Goal: Obtain resource: Obtain resource

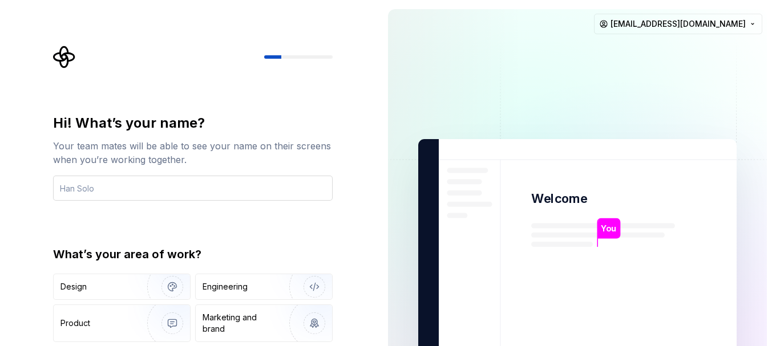
click at [260, 185] on input "text" at bounding box center [192, 188] width 279 height 25
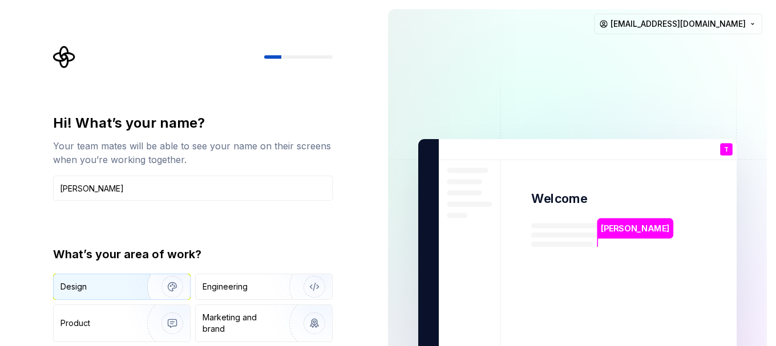
type input "[PERSON_NAME]"
click at [114, 277] on div "Design" at bounding box center [122, 286] width 136 height 25
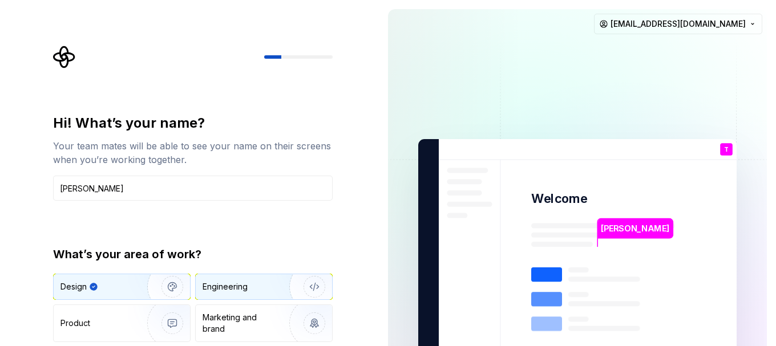
click at [216, 280] on div "Engineering" at bounding box center [264, 286] width 136 height 25
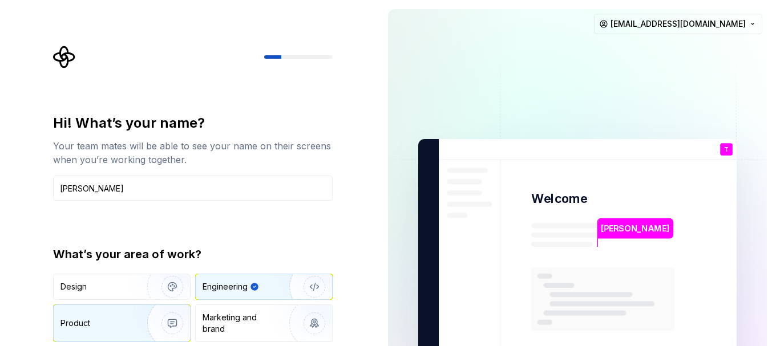
click at [138, 310] on img "button" at bounding box center [164, 323] width 73 height 76
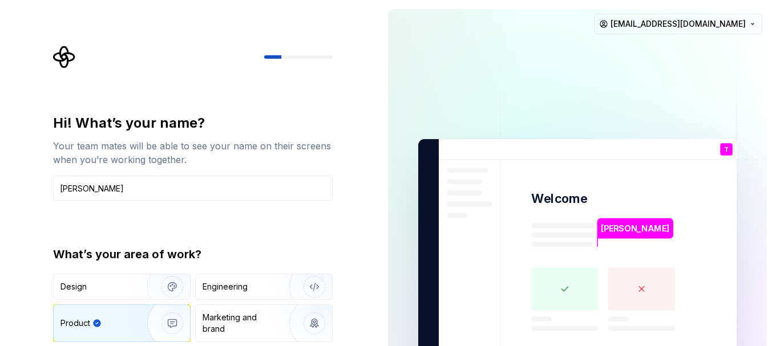
click at [553, 285] on rect at bounding box center [564, 288] width 67 height 43
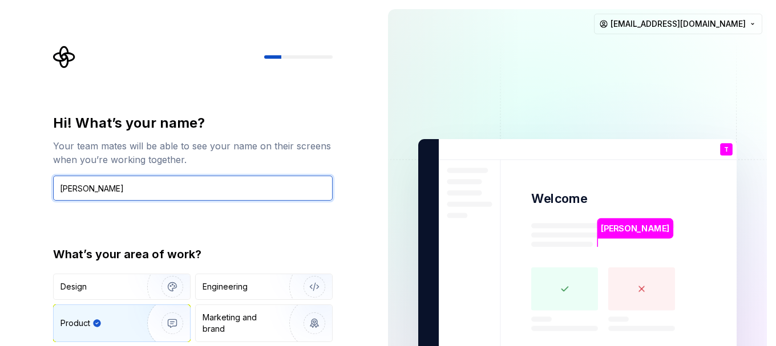
click at [311, 195] on input "[PERSON_NAME]" at bounding box center [192, 188] width 279 height 25
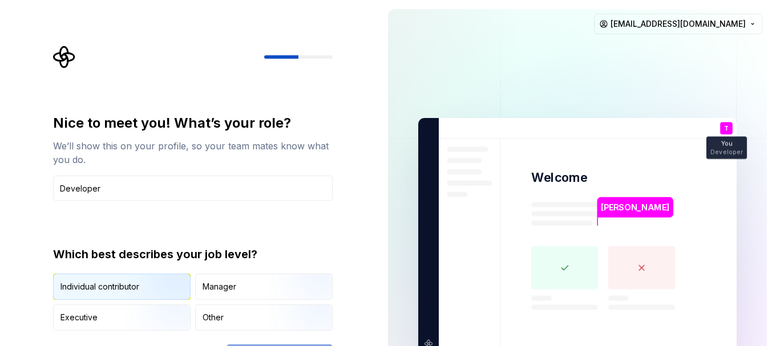
type input "Developer"
click at [148, 283] on img "button" at bounding box center [162, 301] width 73 height 76
type button "IndividualContributor"
click at [315, 223] on div "Nice to meet you! What’s your role? We’ll show this on your profile, so your te…" at bounding box center [192, 222] width 279 height 217
click at [302, 59] on div at bounding box center [192, 57] width 279 height 23
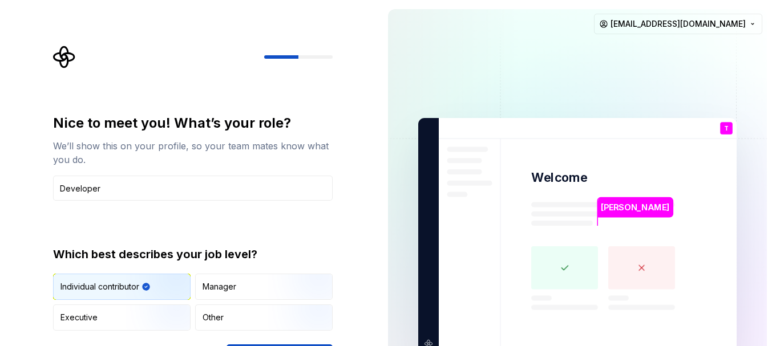
click at [302, 59] on div at bounding box center [192, 57] width 279 height 23
click at [66, 54] on icon "Supernova Logo" at bounding box center [64, 57] width 22 height 22
click at [213, 164] on div "We’ll show this on your profile, so your team mates know what you do." at bounding box center [192, 152] width 279 height 27
click at [222, 204] on div "Nice to meet you! What’s your role? We’ll show this on your profile, so your te…" at bounding box center [192, 222] width 279 height 217
click at [281, 293] on img "button" at bounding box center [304, 301] width 73 height 76
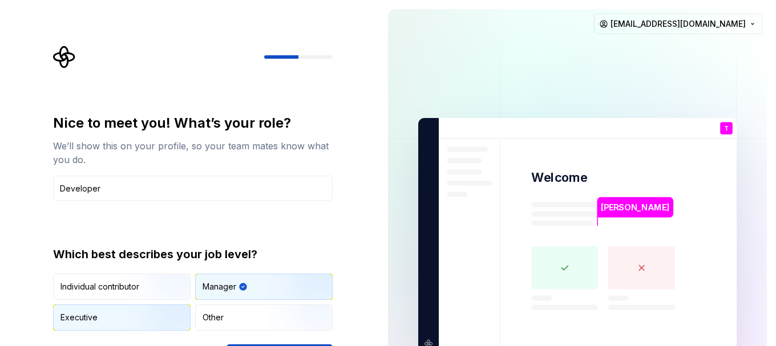
click at [150, 327] on img "button" at bounding box center [162, 332] width 73 height 76
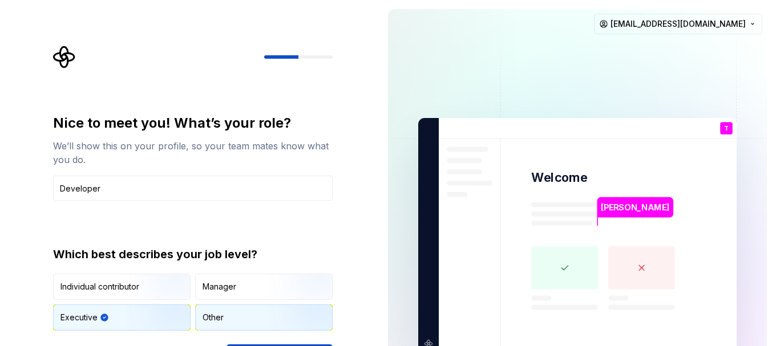
click at [228, 323] on div "Other" at bounding box center [264, 317] width 136 height 25
type button "Other"
click at [569, 275] on rect at bounding box center [564, 267] width 67 height 43
click at [725, 126] on p "T" at bounding box center [726, 128] width 5 height 6
click at [301, 56] on div at bounding box center [298, 56] width 68 height 3
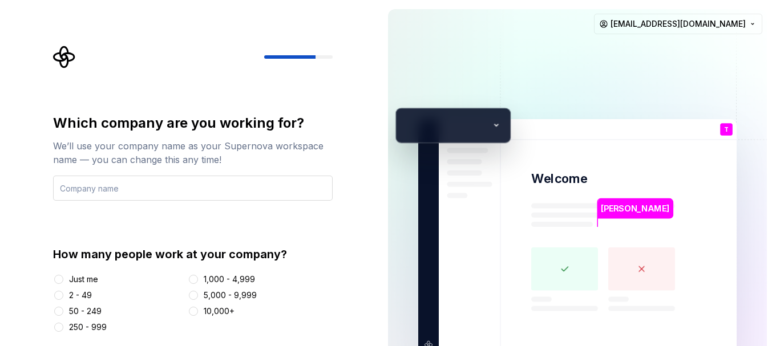
click at [180, 194] on input "text" at bounding box center [192, 188] width 279 height 25
type input "Synaptris"
click at [60, 280] on button "Just me" at bounding box center [58, 279] width 9 height 9
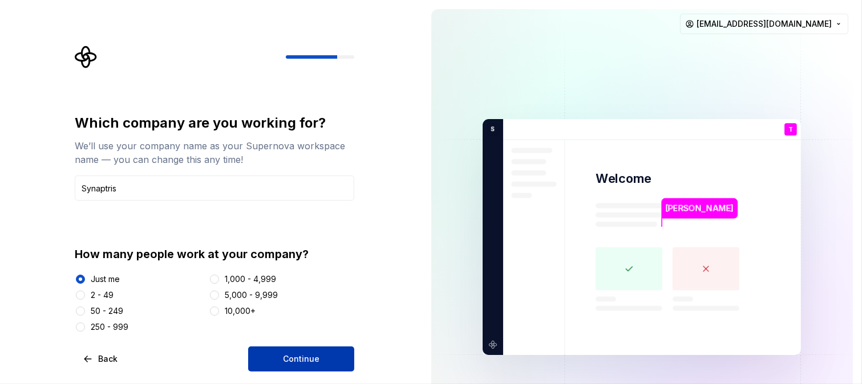
drag, startPoint x: 661, startPoint y: 2, endPoint x: 304, endPoint y: 363, distance: 508.1
click at [304, 346] on span "Continue" at bounding box center [301, 359] width 36 height 11
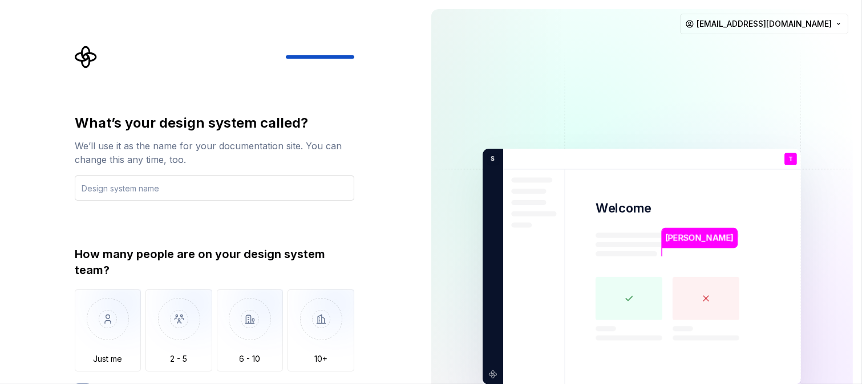
click at [221, 191] on input "text" at bounding box center [214, 188] width 279 height 25
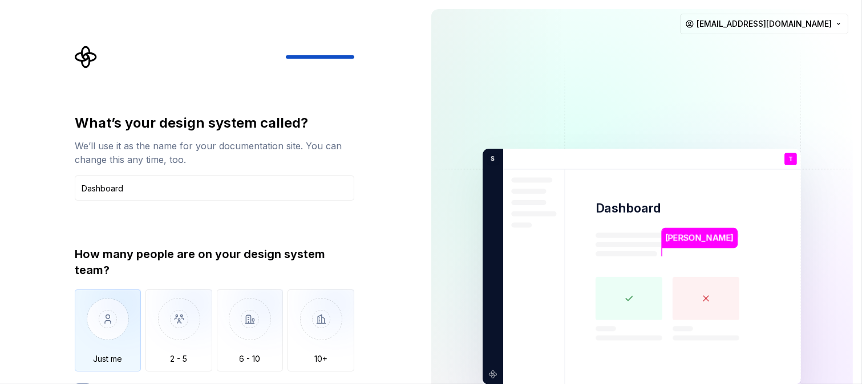
type input "Dashboard"
click at [113, 346] on img "button" at bounding box center [108, 328] width 67 height 76
click at [83, 346] on button "We don't have a dedicated design system team" at bounding box center [83, 387] width 16 height 9
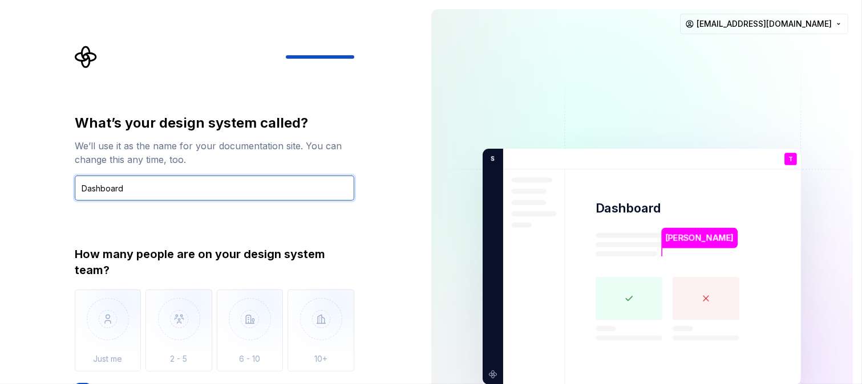
click at [145, 196] on input "Dashboard" at bounding box center [214, 188] width 279 height 25
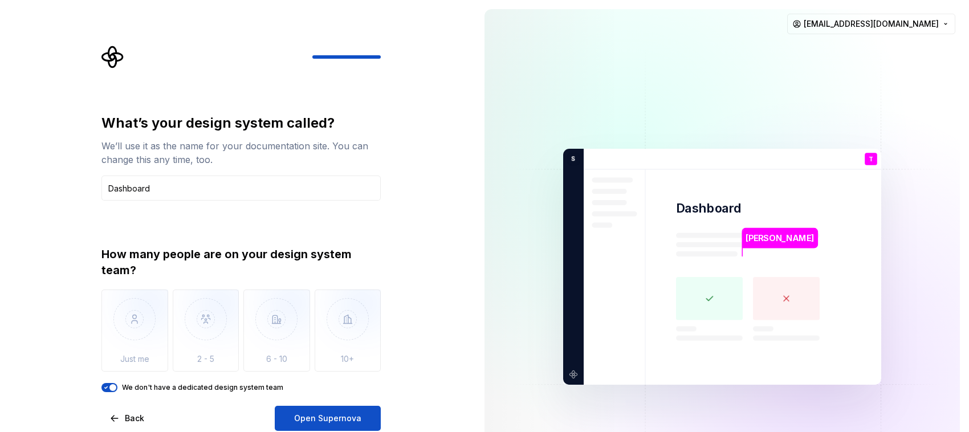
drag, startPoint x: 851, startPoint y: 0, endPoint x: 308, endPoint y: 413, distance: 682.4
click at [308, 346] on span "Open Supernova" at bounding box center [327, 418] width 67 height 11
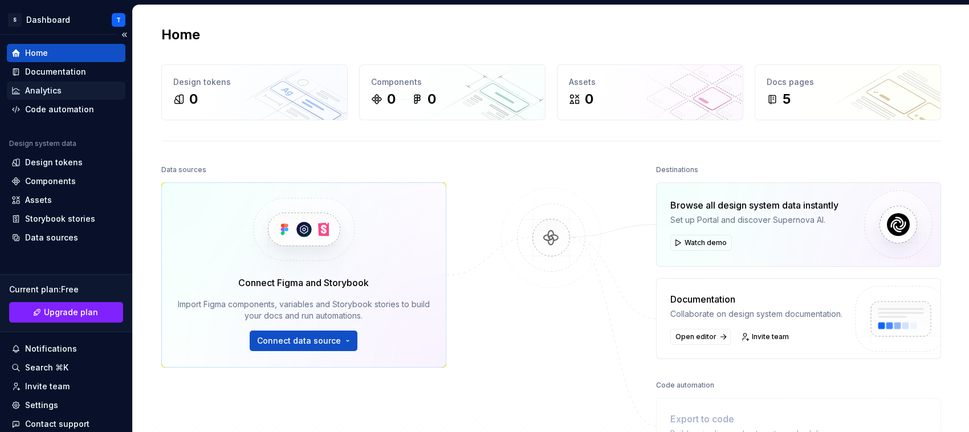
click at [43, 86] on div "Analytics" at bounding box center [43, 90] width 36 height 11
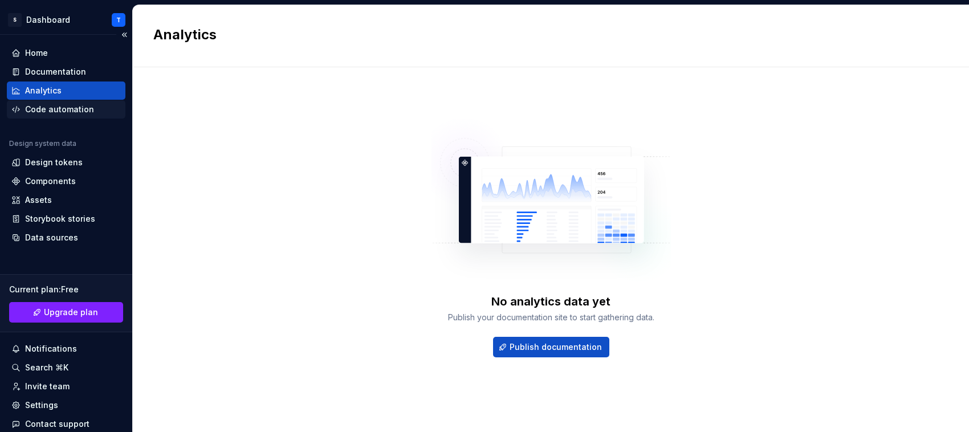
click at [50, 113] on div "Code automation" at bounding box center [59, 109] width 69 height 11
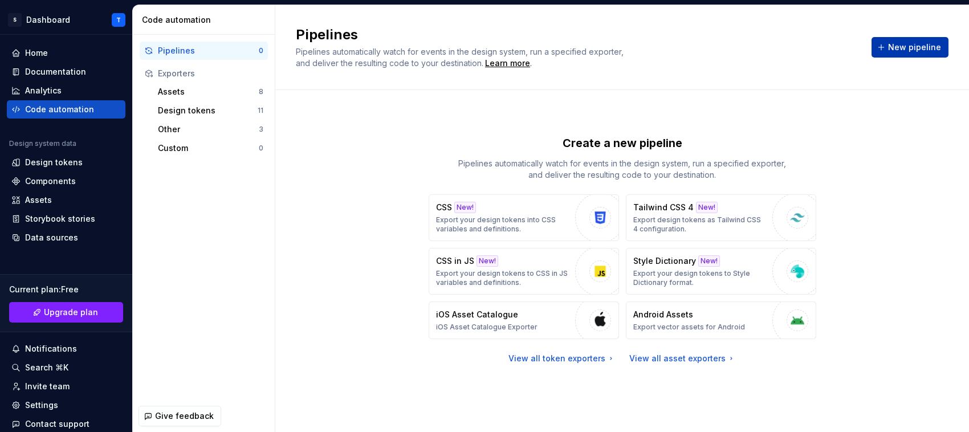
click at [775, 50] on span "New pipeline" at bounding box center [914, 47] width 53 height 11
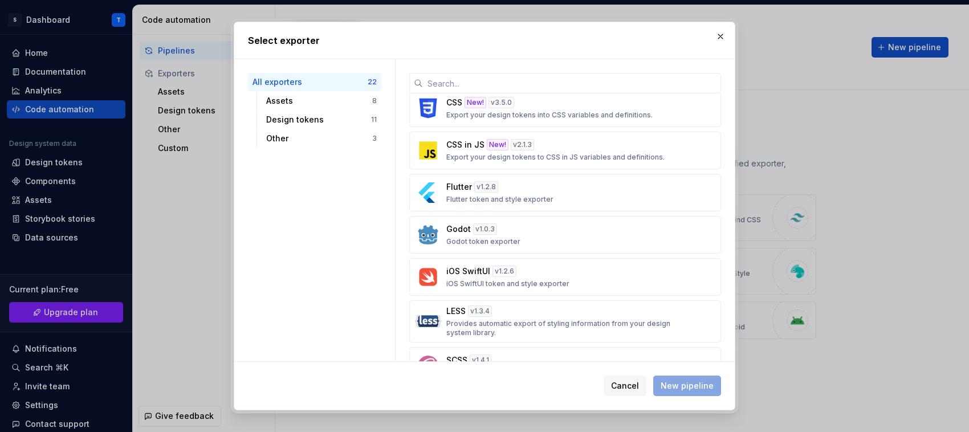
scroll to position [428, 0]
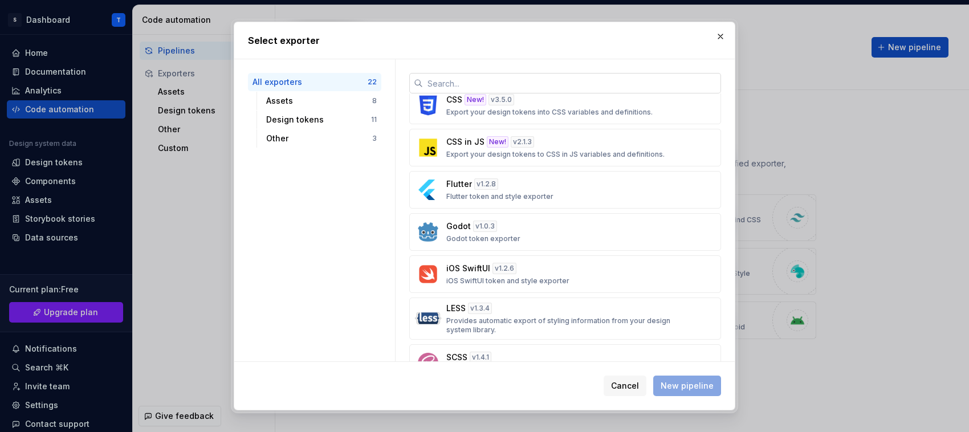
click at [459, 84] on input "text" at bounding box center [572, 83] width 298 height 21
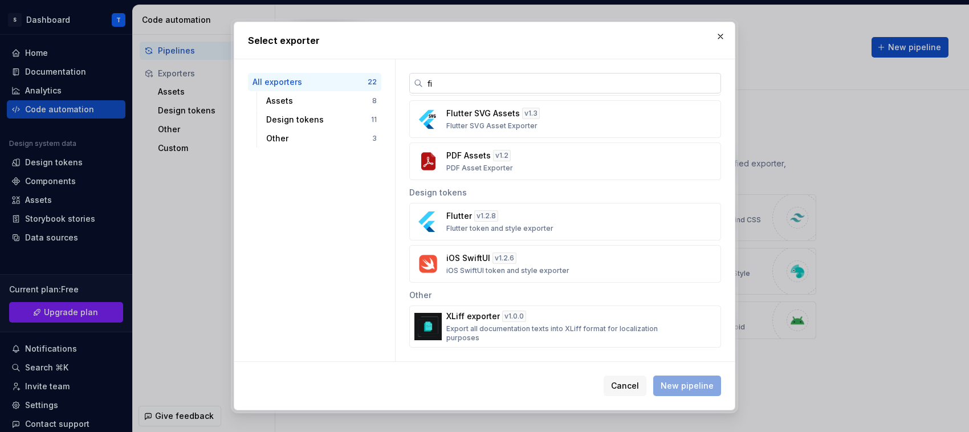
scroll to position [0, 0]
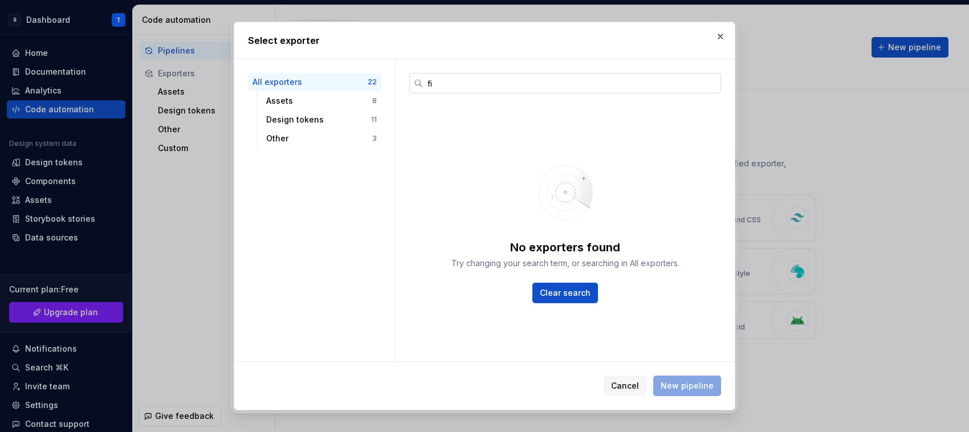
type input "f"
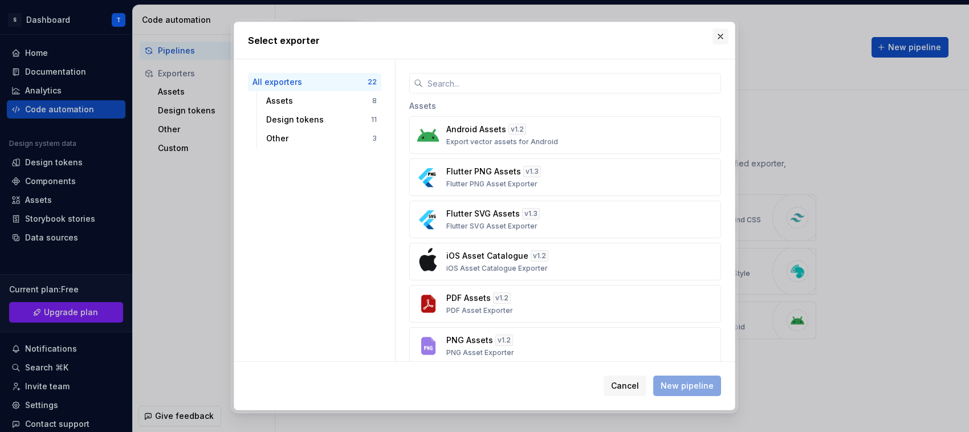
click at [722, 40] on button "button" at bounding box center [721, 37] width 16 height 16
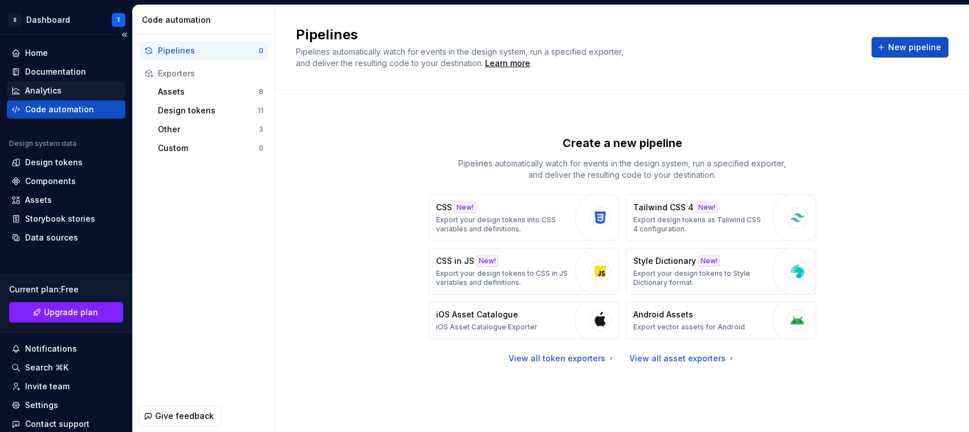
click at [48, 88] on div "Analytics" at bounding box center [43, 90] width 36 height 11
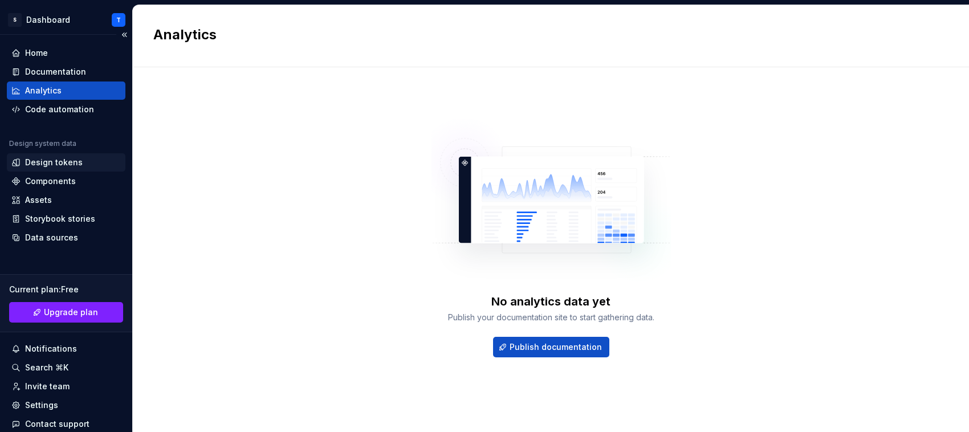
click at [70, 160] on div "Design tokens" at bounding box center [54, 162] width 58 height 11
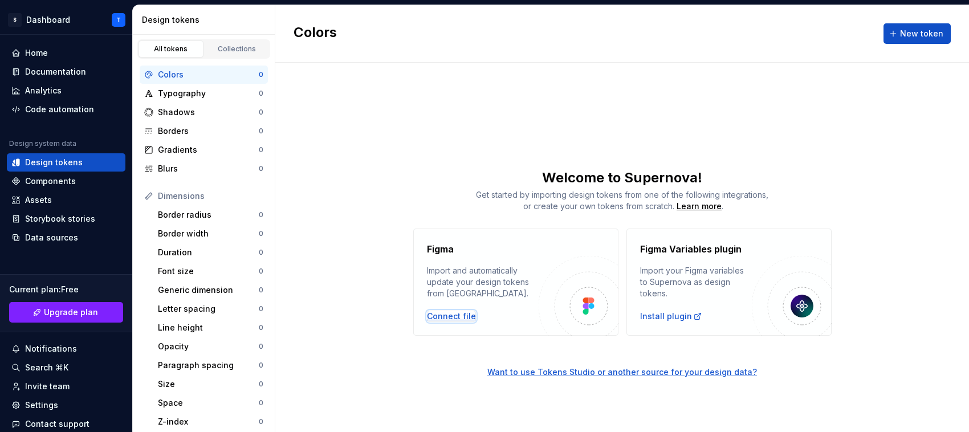
click at [435, 317] on div "Connect file" at bounding box center [451, 316] width 49 height 11
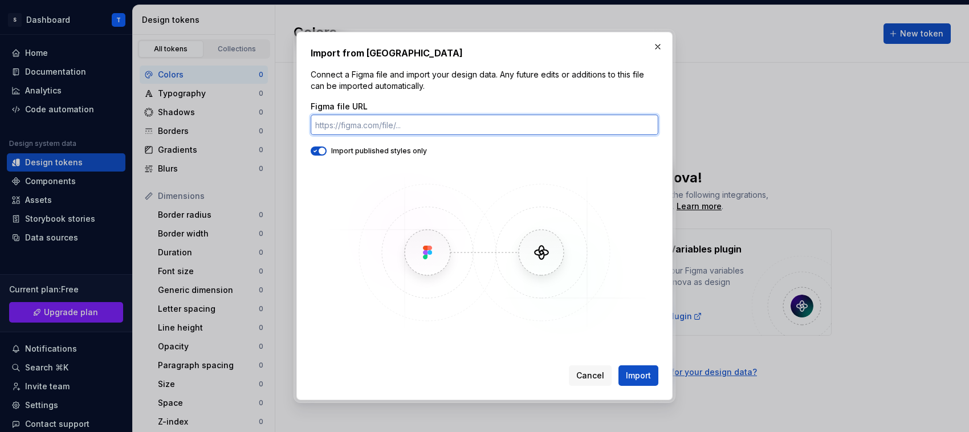
paste input "[URL][DOMAIN_NAME]"
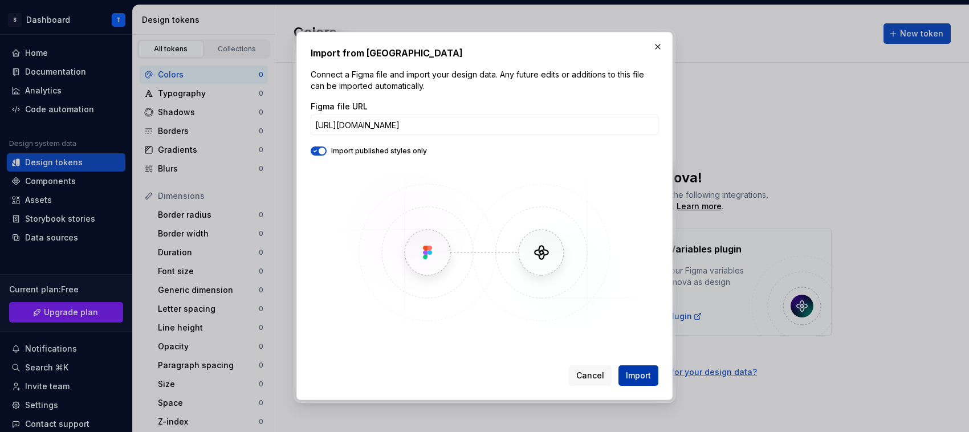
click at [631, 346] on span "Import" at bounding box center [638, 375] width 25 height 11
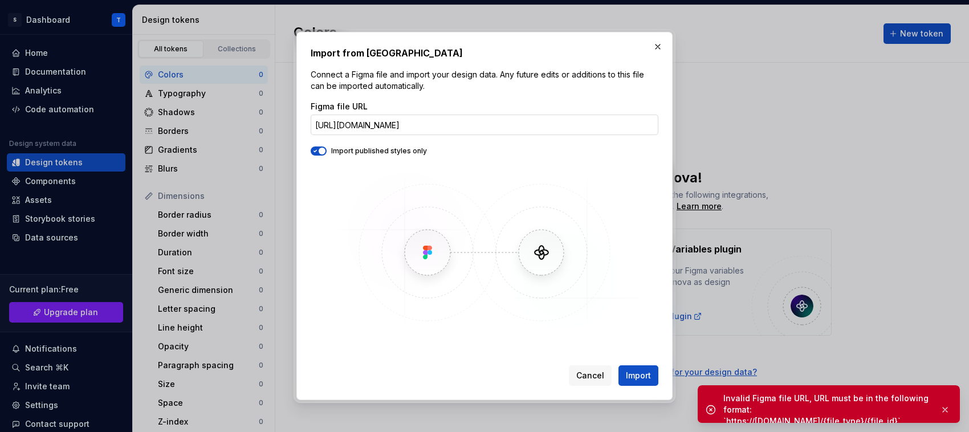
click at [396, 126] on input "[URL][DOMAIN_NAME]" at bounding box center [485, 125] width 348 height 21
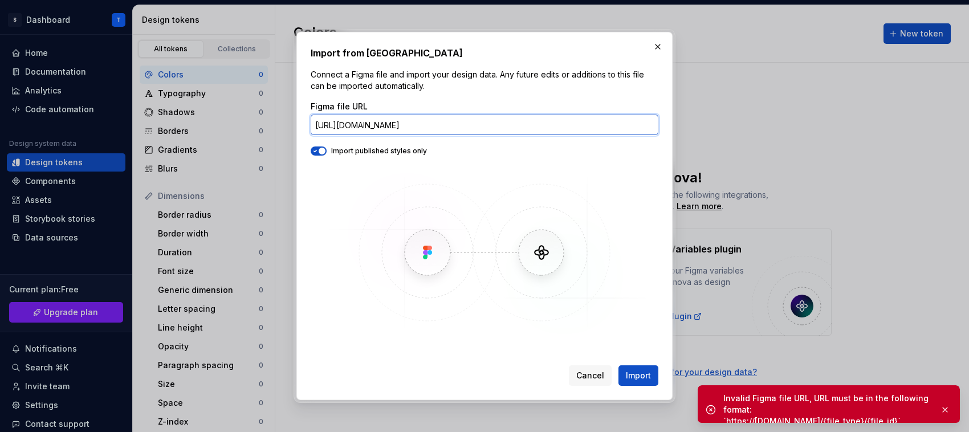
click at [539, 125] on input "[URL][DOMAIN_NAME]" at bounding box center [485, 125] width 348 height 21
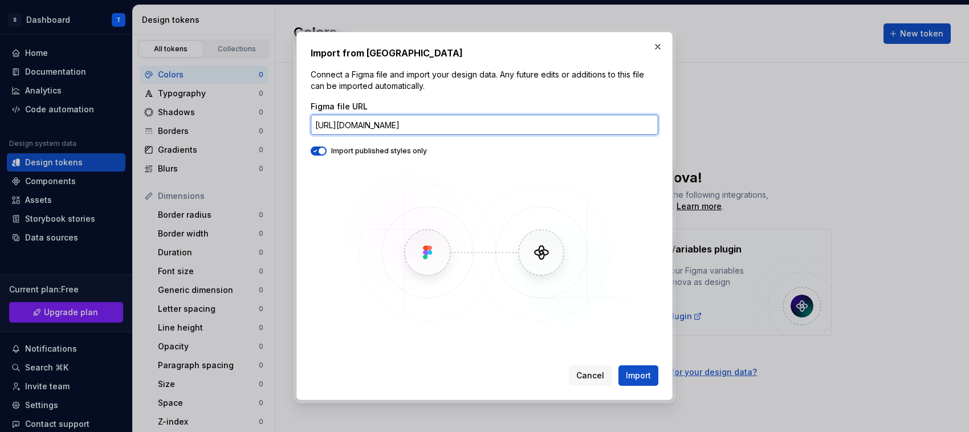
scroll to position [0, 160]
drag, startPoint x: 591, startPoint y: 124, endPoint x: 677, endPoint y: 127, distance: 86.2
click at [677, 127] on div "Import from Figma Connect a Figma file and import your design data. Any future …" at bounding box center [484, 216] width 969 height 432
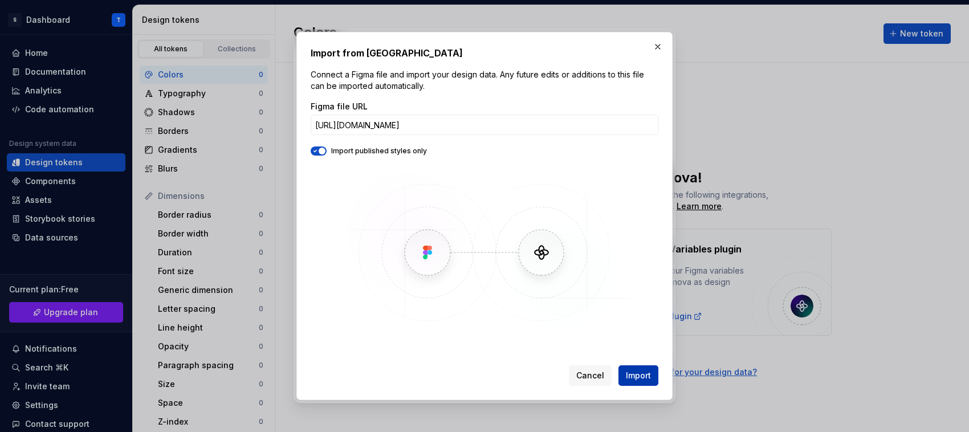
click at [634, 346] on span "Import" at bounding box center [638, 375] width 25 height 11
click at [625, 346] on button "Import" at bounding box center [639, 376] width 40 height 21
click at [431, 130] on input "[URL][DOMAIN_NAME]" at bounding box center [485, 125] width 348 height 21
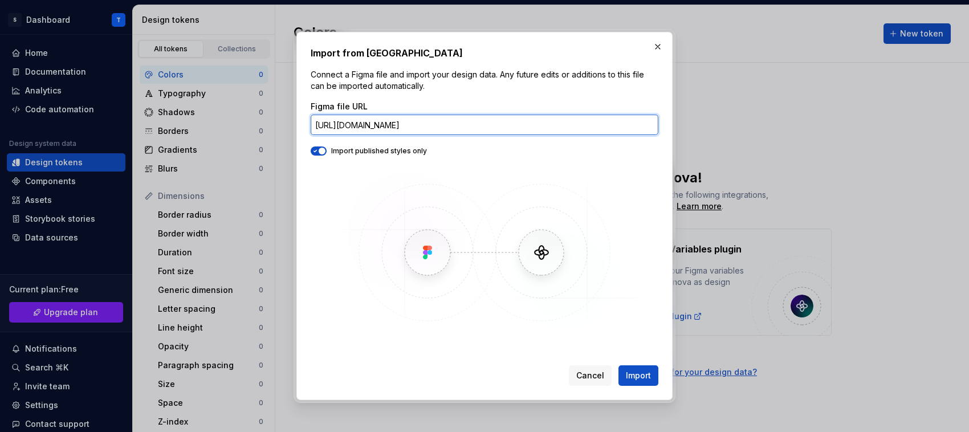
click at [431, 130] on input "[URL][DOMAIN_NAME]" at bounding box center [485, 125] width 348 height 21
drag, startPoint x: 312, startPoint y: 124, endPoint x: 733, endPoint y: 119, distance: 420.9
click at [733, 119] on div "Import from Figma Connect a Figma file and import your design data. Any future …" at bounding box center [484, 216] width 969 height 432
paste input "?fullscreen=1"
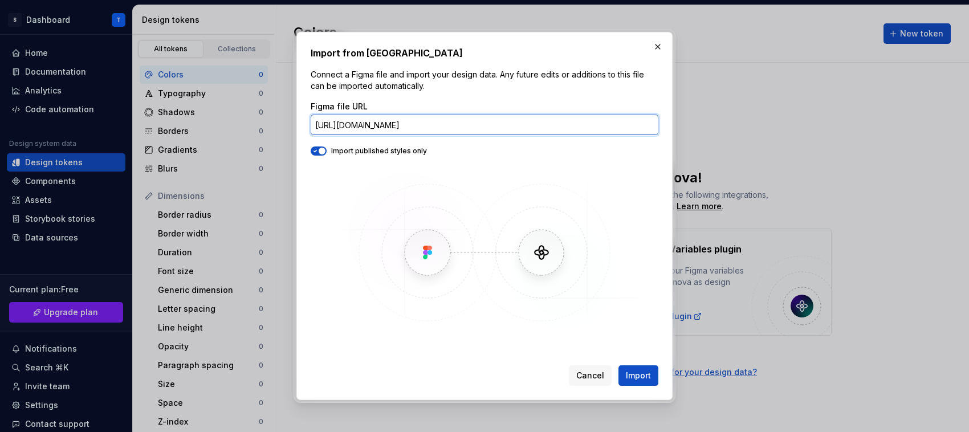
scroll to position [0, 51]
click at [609, 125] on input "[URL][DOMAIN_NAME]" at bounding box center [485, 125] width 348 height 21
drag, startPoint x: 604, startPoint y: 128, endPoint x: 685, endPoint y: 129, distance: 81.0
click at [685, 129] on div "Import from Figma Connect a Figma file and import your design data. Any future …" at bounding box center [484, 216] width 969 height 432
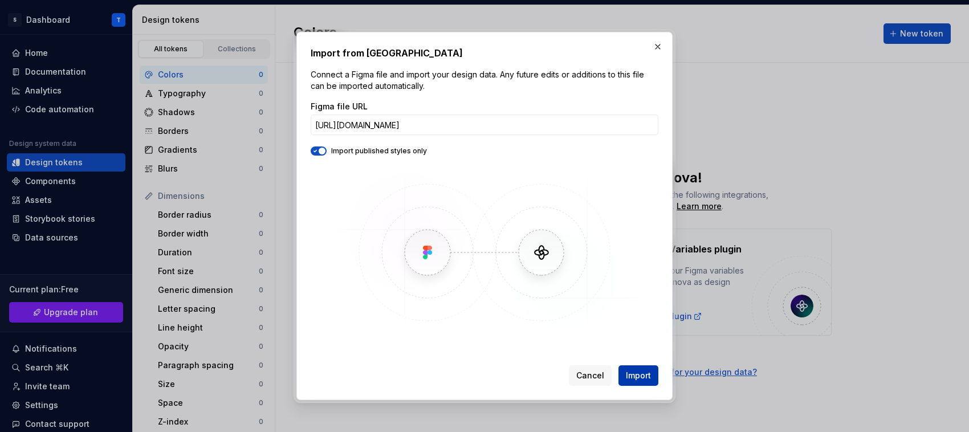
click at [642, 346] on span "Import" at bounding box center [638, 375] width 25 height 11
click at [449, 123] on input "[URL][DOMAIN_NAME]" at bounding box center [485, 125] width 348 height 21
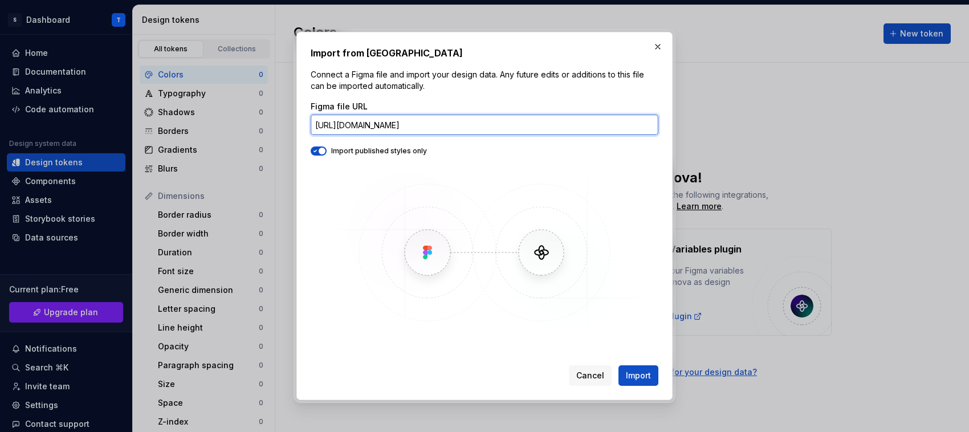
click at [449, 123] on input "[URL][DOMAIN_NAME]" at bounding box center [485, 125] width 348 height 21
paste input "?node-id=0-1&t=iSKCbHHOpM4oYZCK-1"
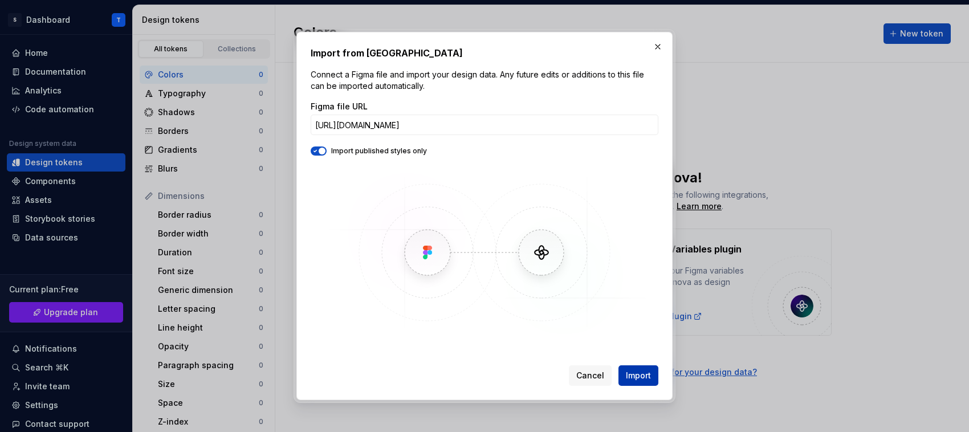
click at [635, 346] on button "Import" at bounding box center [639, 376] width 40 height 21
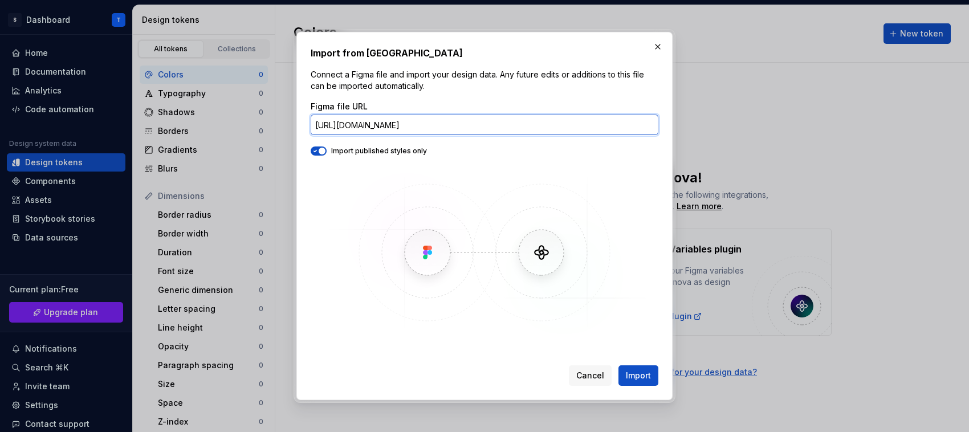
click at [479, 127] on input "[URL][DOMAIN_NAME]" at bounding box center [485, 125] width 348 height 21
paste input "fullscreen="
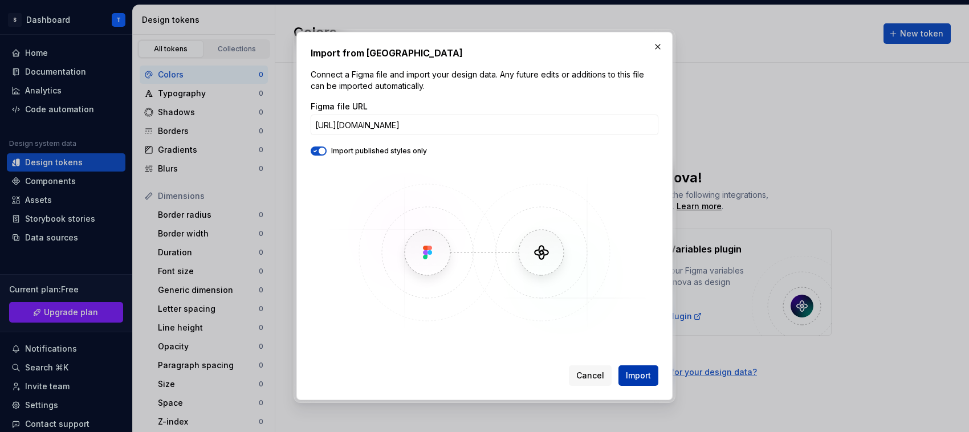
click at [627, 346] on button "Import" at bounding box center [639, 376] width 40 height 21
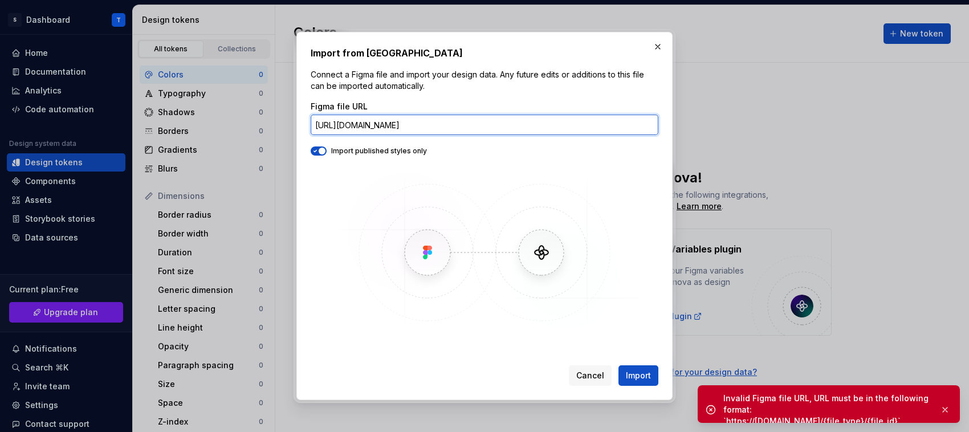
click at [584, 123] on input "[URL][DOMAIN_NAME]" at bounding box center [485, 125] width 348 height 21
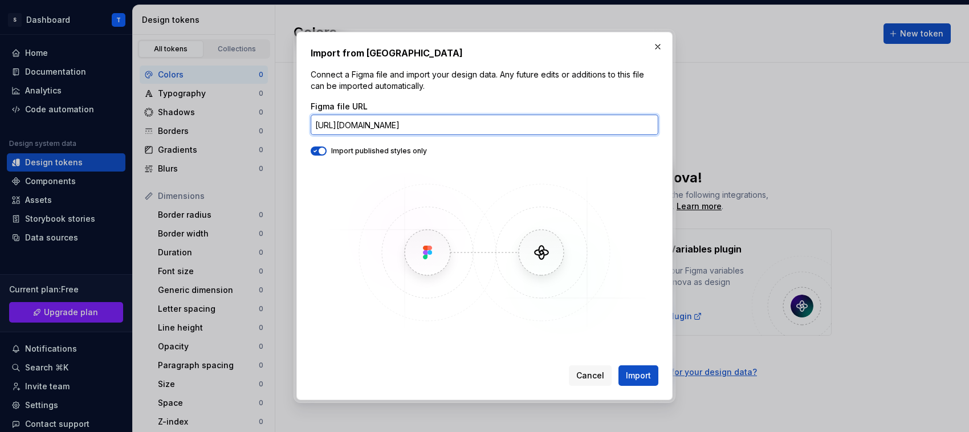
click at [521, 124] on input "[URL][DOMAIN_NAME]" at bounding box center [485, 125] width 348 height 21
drag, startPoint x: 316, startPoint y: 127, endPoint x: 597, endPoint y: 152, distance: 281.7
click at [613, 143] on div "Figma file URL [URL][DOMAIN_NAME] Import published styles only" at bounding box center [485, 219] width 348 height 237
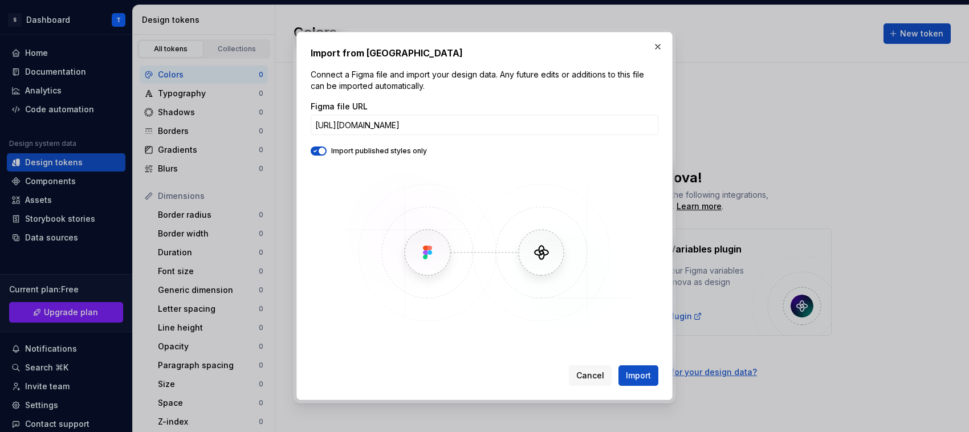
click at [312, 152] on icon "button" at bounding box center [315, 151] width 9 height 7
click at [622, 346] on button "Import" at bounding box center [639, 376] width 40 height 21
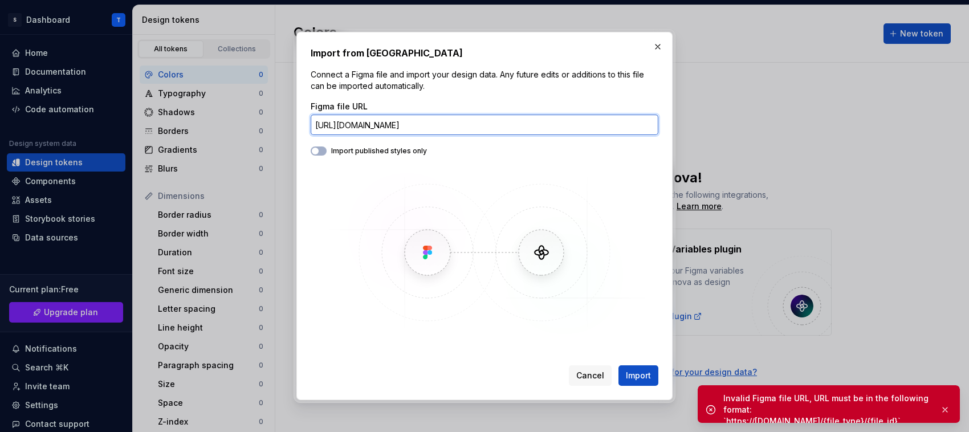
click at [534, 119] on input "[URL][DOMAIN_NAME]" at bounding box center [485, 125] width 348 height 21
click at [561, 124] on input "[URL][DOMAIN_NAME]" at bounding box center [485, 125] width 348 height 21
drag, startPoint x: 603, startPoint y: 127, endPoint x: 655, endPoint y: 123, distance: 52.0
click at [655, 123] on input "[URL][DOMAIN_NAME]" at bounding box center [485, 125] width 348 height 21
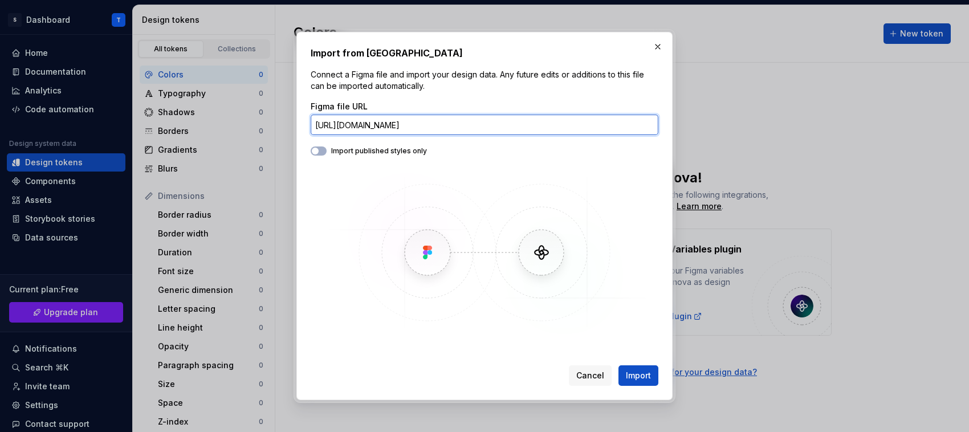
scroll to position [0, 1]
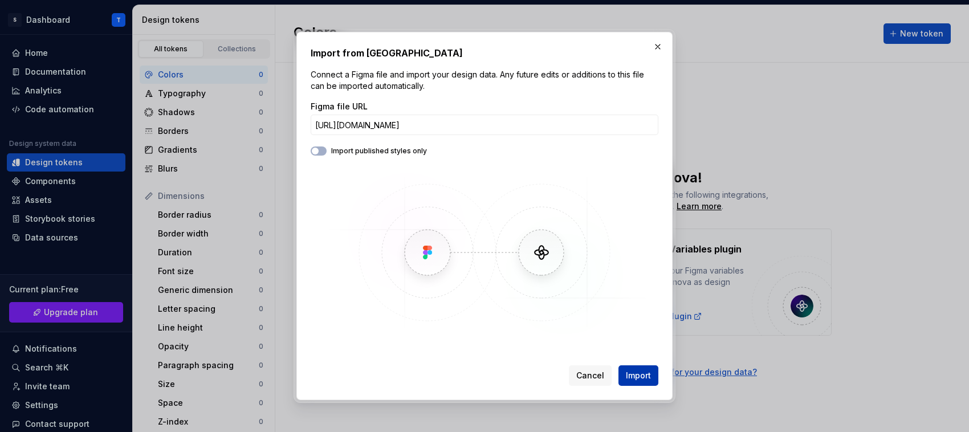
click at [645, 346] on span "Import" at bounding box center [638, 375] width 25 height 11
click at [407, 127] on input "[URL][DOMAIN_NAME]" at bounding box center [485, 125] width 348 height 21
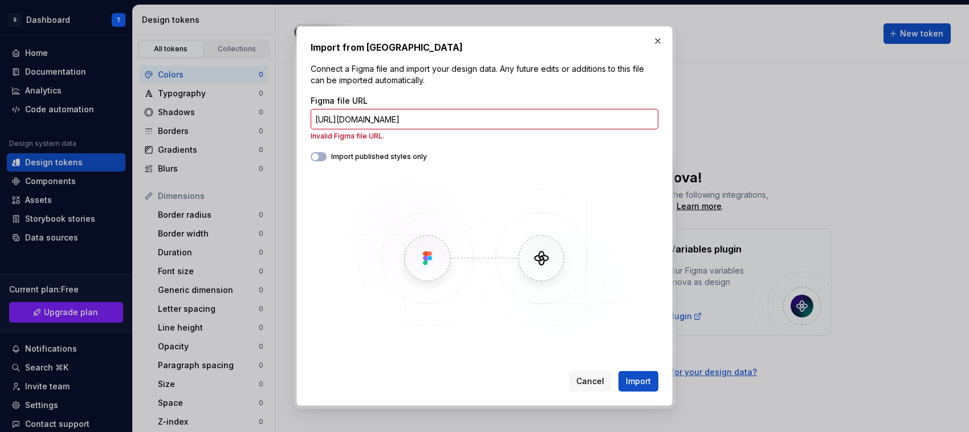
click at [458, 192] on img at bounding box center [484, 258] width 331 height 171
click at [404, 123] on input "[URL][DOMAIN_NAME]" at bounding box center [485, 119] width 348 height 21
click at [407, 120] on input "[URL][DOMAIN_NAME]" at bounding box center [485, 119] width 348 height 21
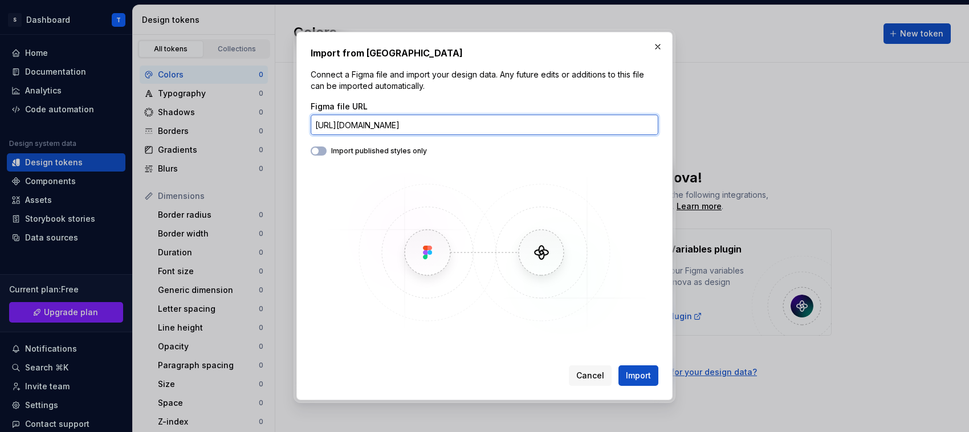
type input "[URL][DOMAIN_NAME]"
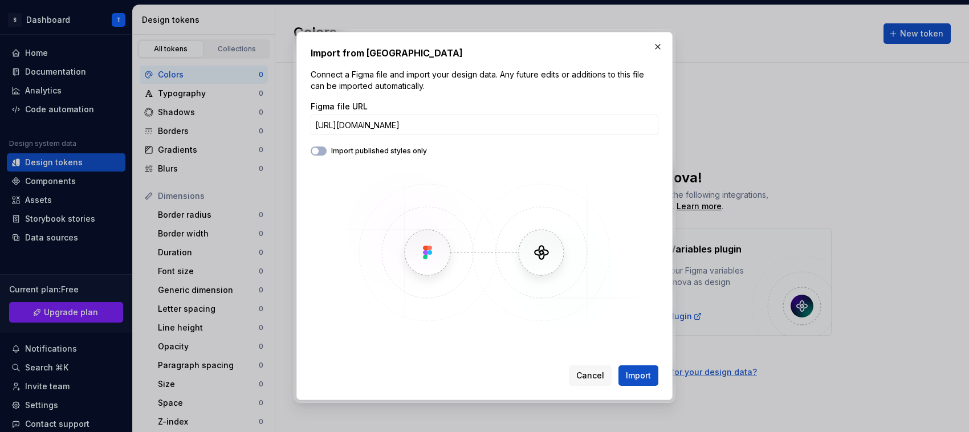
click at [403, 152] on div "Import published styles only" at bounding box center [485, 151] width 348 height 9
click at [433, 261] on img at bounding box center [484, 252] width 331 height 171
click at [521, 252] on img at bounding box center [484, 252] width 331 height 171
click at [555, 249] on img at bounding box center [484, 252] width 331 height 171
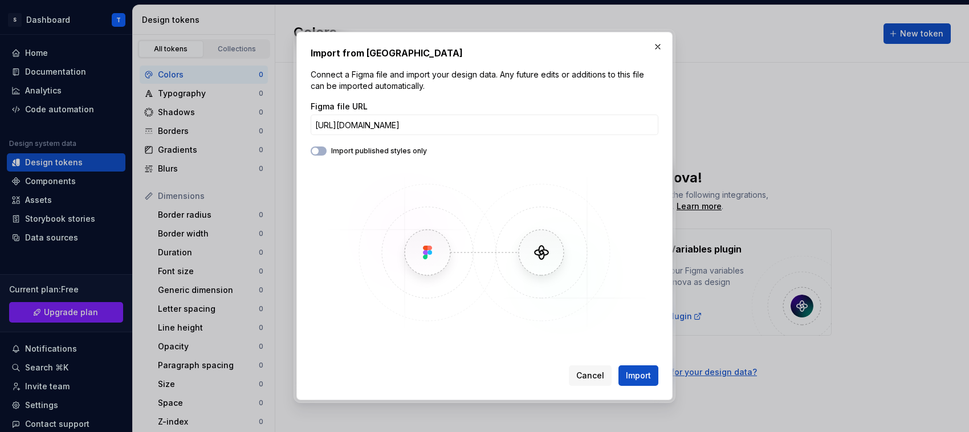
click at [555, 249] on img at bounding box center [484, 252] width 331 height 171
click at [445, 261] on img at bounding box center [484, 252] width 331 height 171
click at [525, 251] on img at bounding box center [484, 252] width 331 height 171
click at [653, 44] on button "button" at bounding box center [658, 47] width 16 height 16
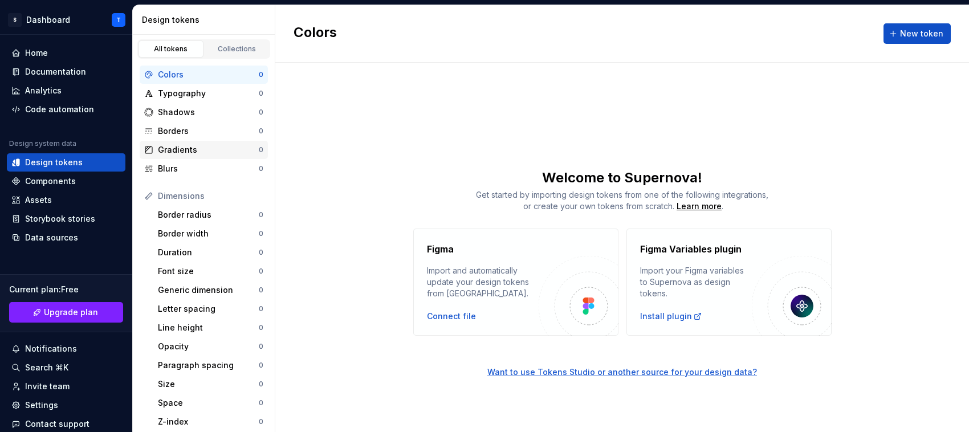
scroll to position [192, 0]
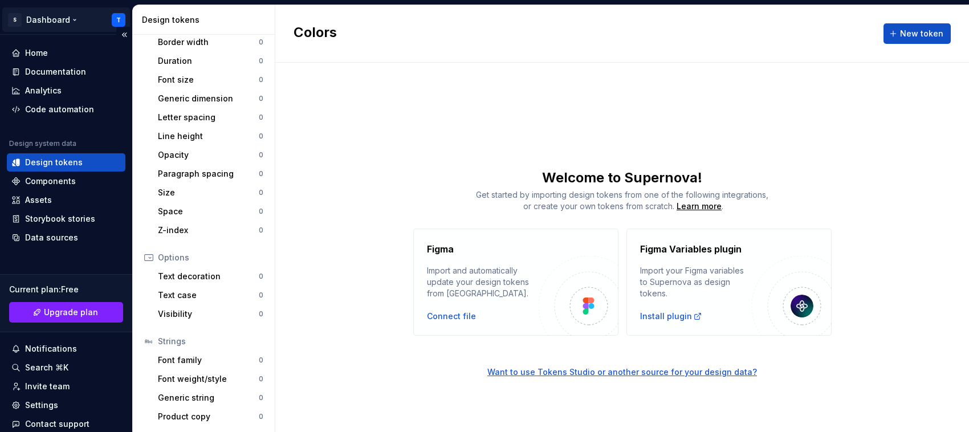
click at [108, 19] on html "S Dashboard T Home Documentation Analytics Code automation Design system data D…" at bounding box center [484, 216] width 969 height 432
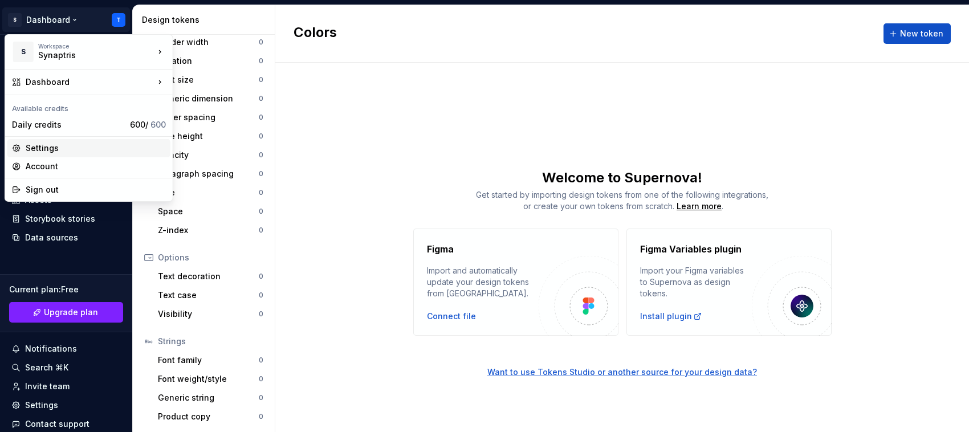
click at [68, 146] on div "Settings" at bounding box center [96, 148] width 140 height 11
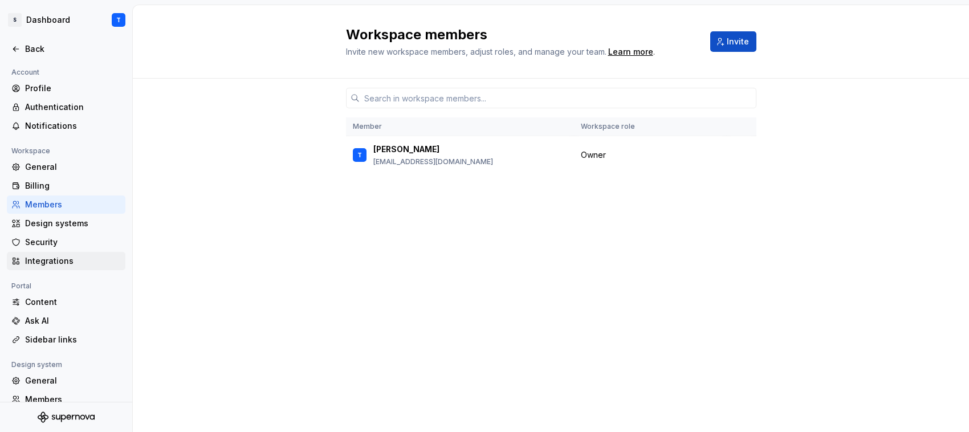
click at [63, 257] on div "Integrations" at bounding box center [73, 260] width 96 height 11
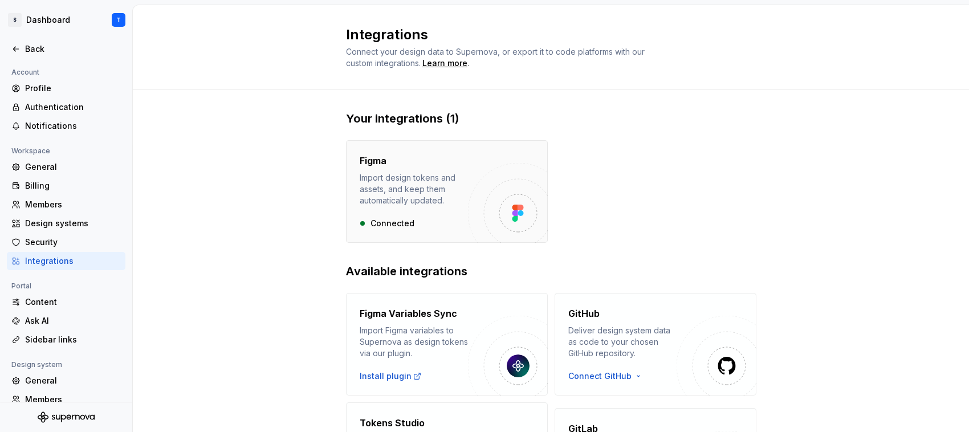
click at [397, 191] on div "Import design tokens and assets, and keep them automatically updated." at bounding box center [414, 189] width 108 height 34
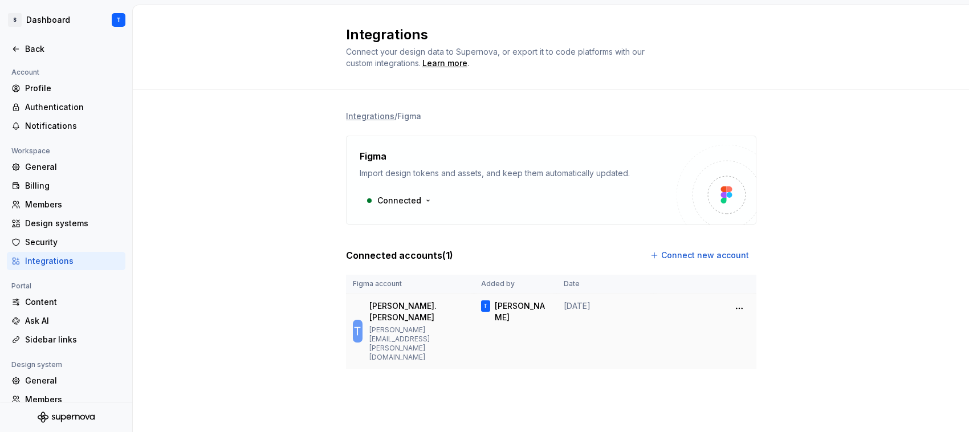
click at [406, 326] on p "[PERSON_NAME][EMAIL_ADDRESS][PERSON_NAME][DOMAIN_NAME]" at bounding box center [419, 344] width 98 height 36
click at [736, 307] on html "S Dashboard T Back Account Profile Authentication Notifications Workspace Gener…" at bounding box center [484, 216] width 969 height 432
click at [744, 331] on icon at bounding box center [741, 333] width 9 height 9
click at [16, 21] on html "S Dashboard T Back Account Profile Authentication Notifications Workspace Gener…" at bounding box center [484, 216] width 969 height 432
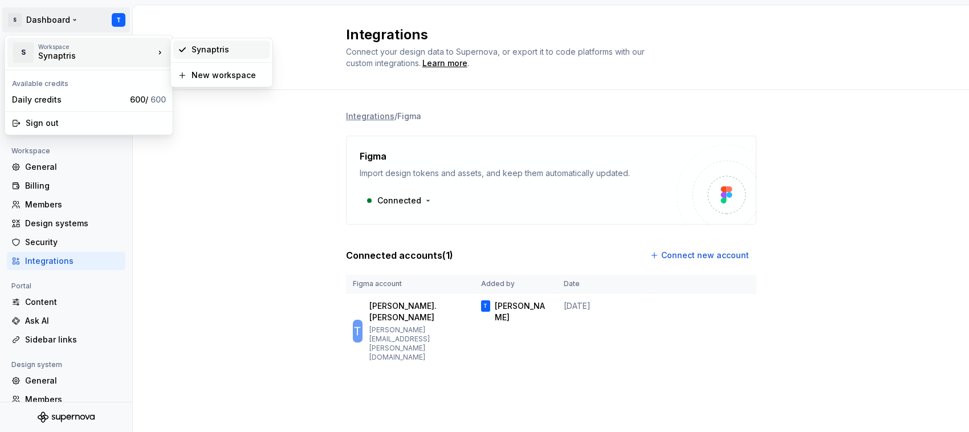
click at [218, 47] on div "Synaptris" at bounding box center [229, 49] width 74 height 11
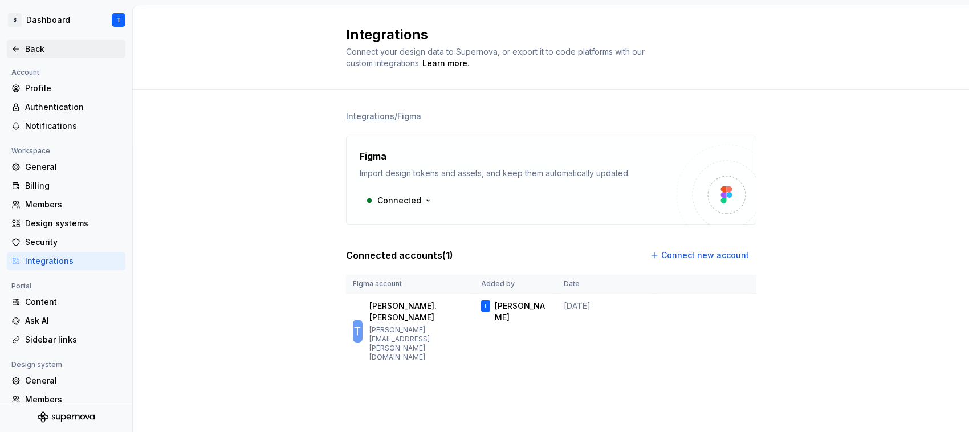
click at [38, 51] on div "Back" at bounding box center [73, 48] width 96 height 11
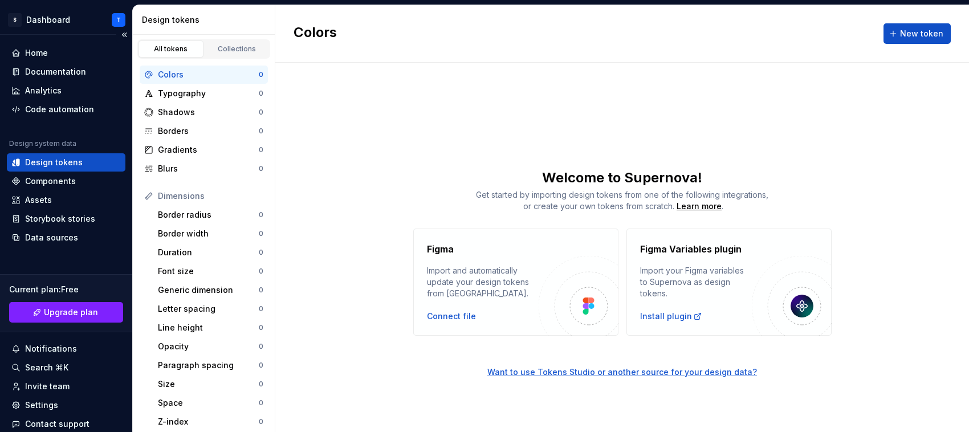
scroll to position [59, 0]
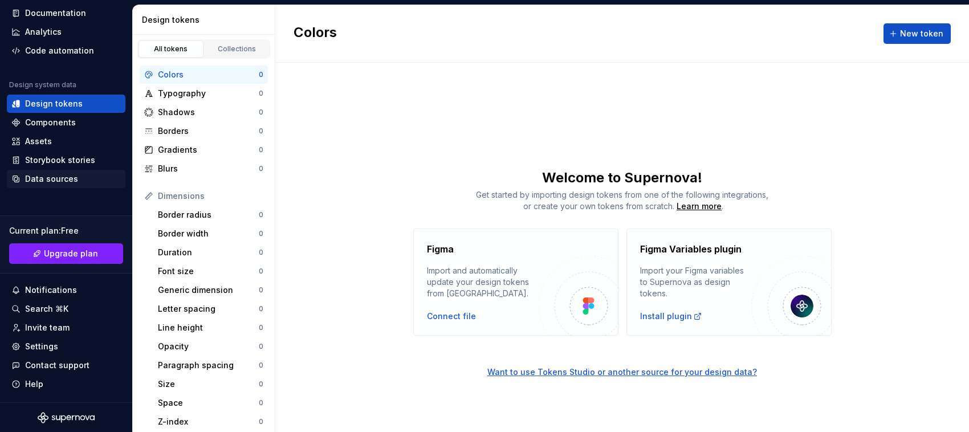
click at [41, 170] on div "Data sources" at bounding box center [66, 179] width 119 height 18
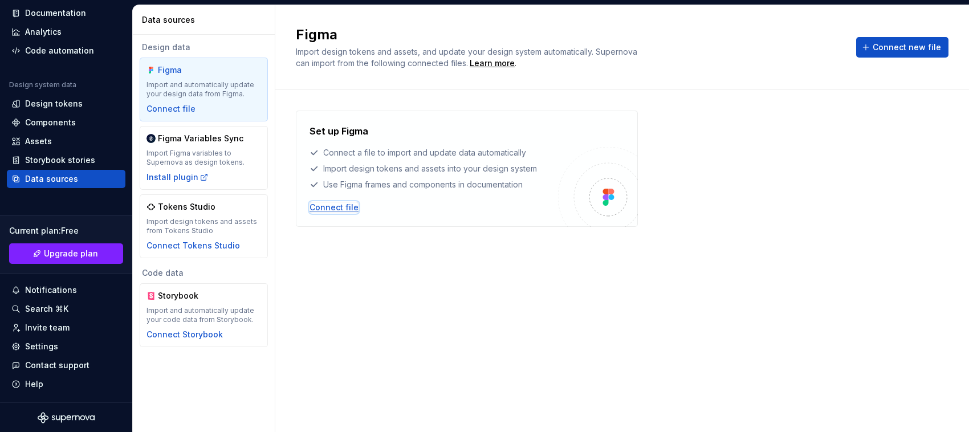
click at [345, 209] on div "Connect file" at bounding box center [334, 207] width 49 height 11
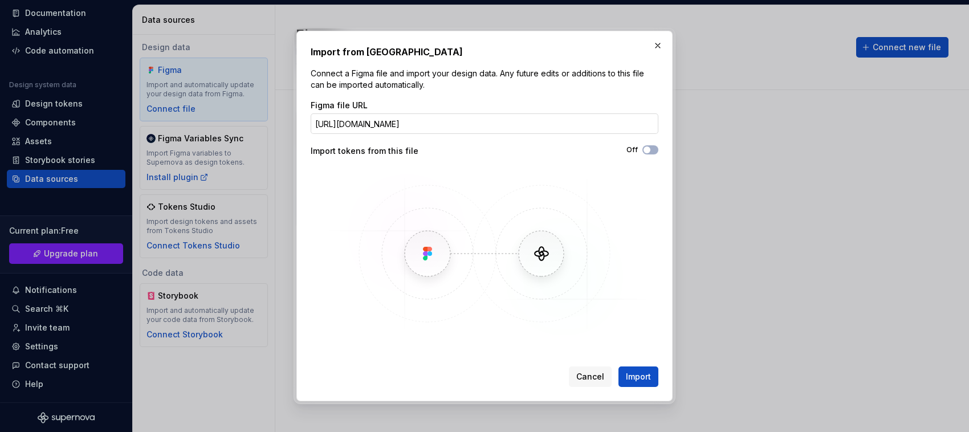
scroll to position [0, 155]
click at [645, 346] on span "Import" at bounding box center [638, 376] width 25 height 11
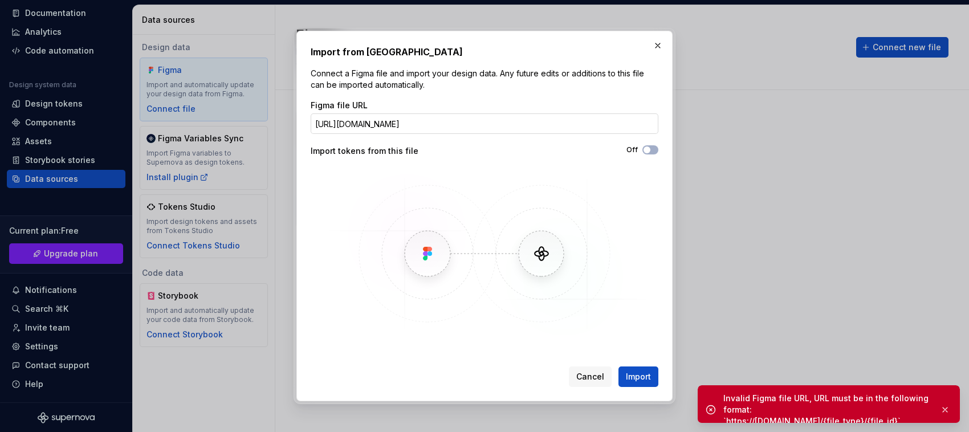
click at [579, 121] on input "[URL][DOMAIN_NAME]" at bounding box center [485, 123] width 348 height 21
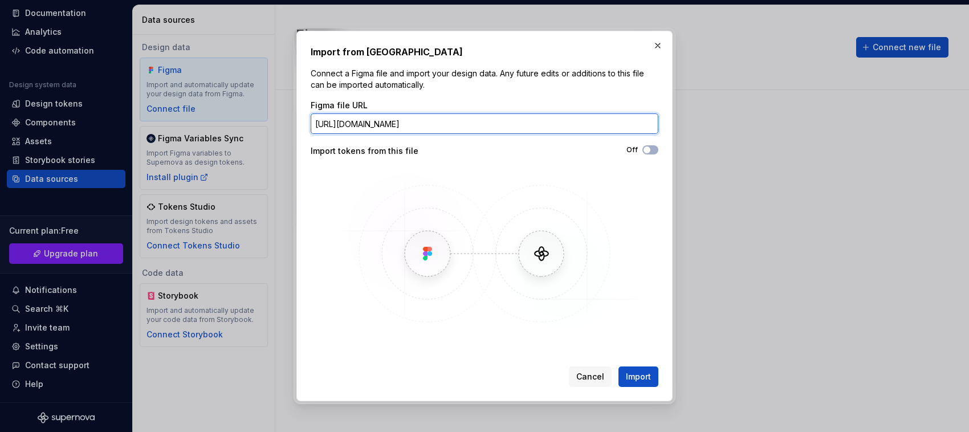
scroll to position [0, 155]
drag, startPoint x: 610, startPoint y: 125, endPoint x: 679, endPoint y: 112, distance: 70.2
click at [679, 112] on div "Import from Figma Connect a Figma file and import your design data. Any future …" at bounding box center [484, 216] width 969 height 432
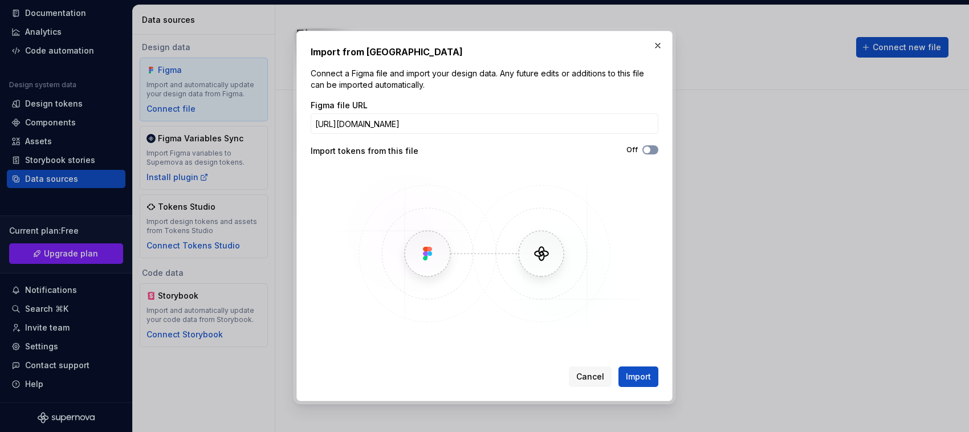
click at [656, 149] on button "Off" at bounding box center [651, 149] width 16 height 9
click at [646, 346] on span "Import" at bounding box center [638, 376] width 25 height 11
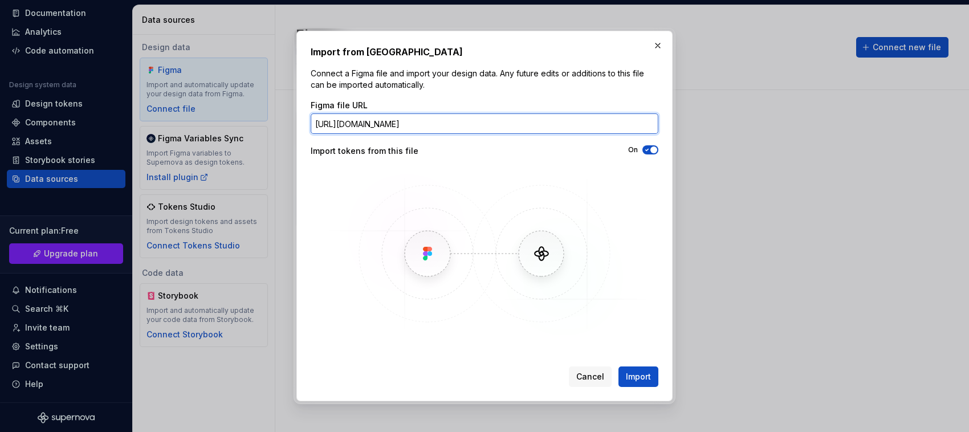
drag, startPoint x: 404, startPoint y: 123, endPoint x: 428, endPoint y: 124, distance: 24.0
click at [428, 124] on input "[URL][DOMAIN_NAME]" at bounding box center [485, 123] width 348 height 21
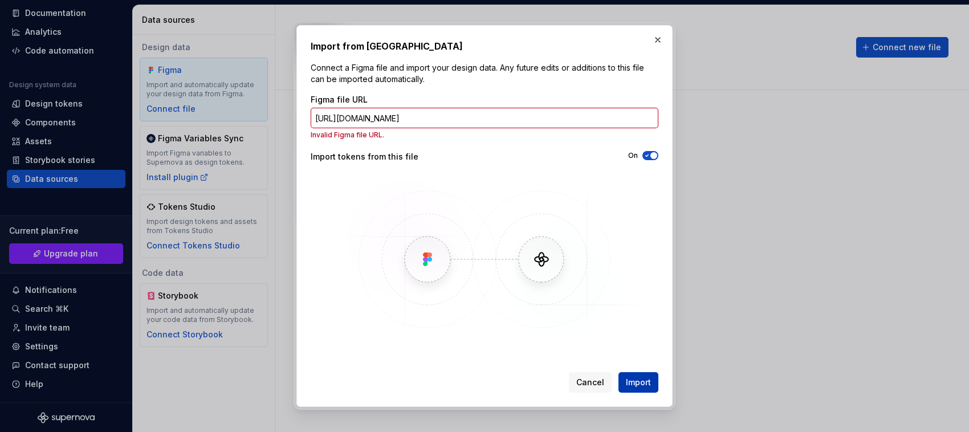
click at [636, 346] on span "Import" at bounding box center [638, 382] width 25 height 11
click at [406, 118] on input "[URL][DOMAIN_NAME]" at bounding box center [485, 118] width 348 height 21
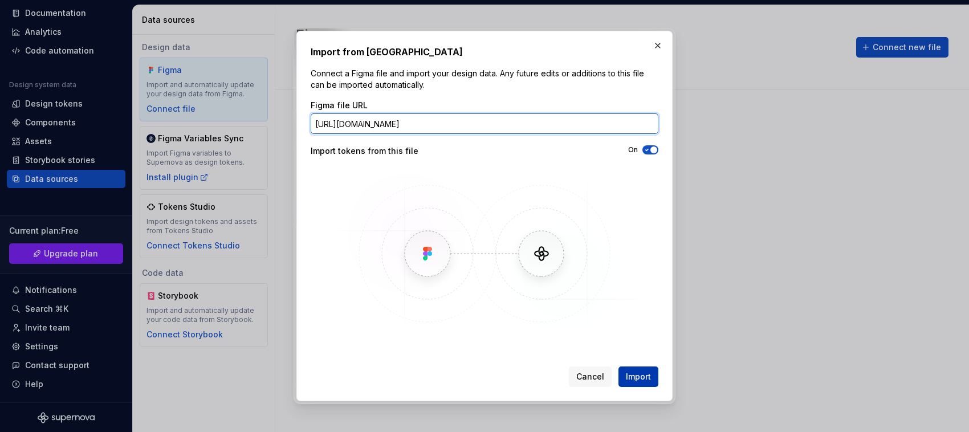
type input "[URL][DOMAIN_NAME]"
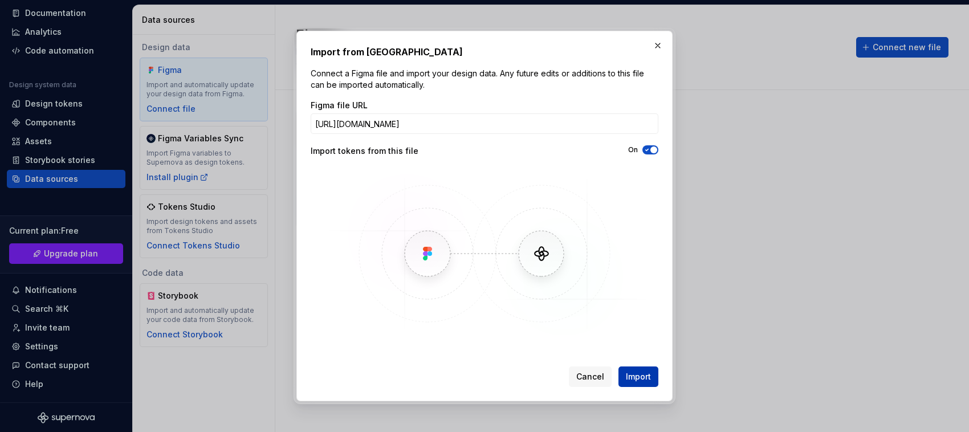
click at [633, 346] on span "Import" at bounding box center [638, 376] width 25 height 11
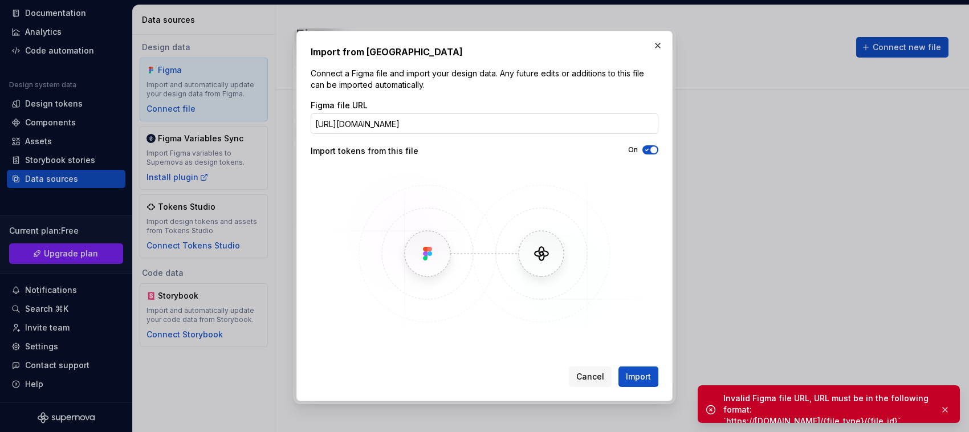
click at [501, 128] on input "[URL][DOMAIN_NAME]" at bounding box center [485, 123] width 348 height 21
